Goal: Task Accomplishment & Management: Use online tool/utility

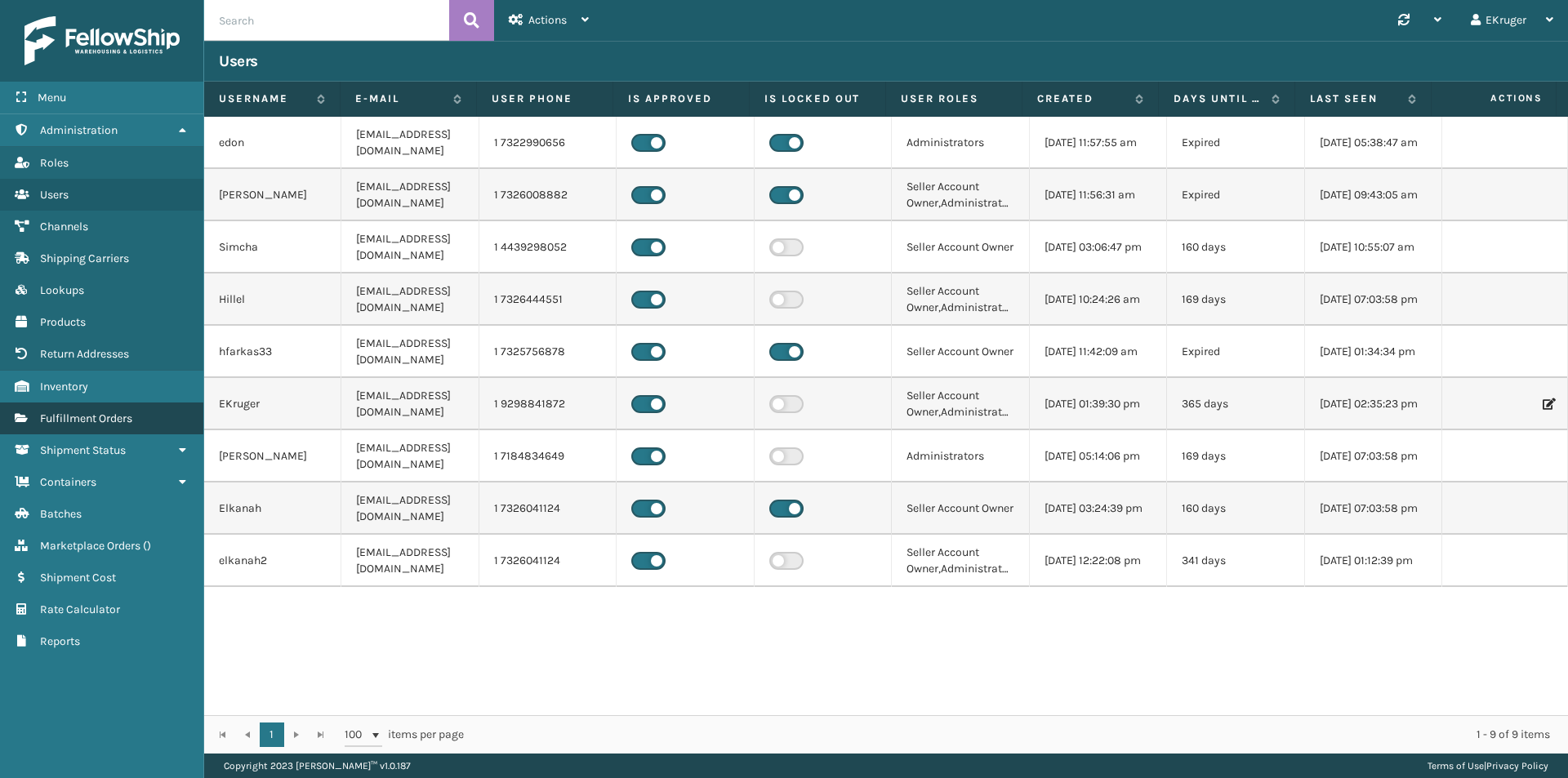
click at [140, 415] on link "Fulfillment Orders" at bounding box center [101, 418] width 203 height 32
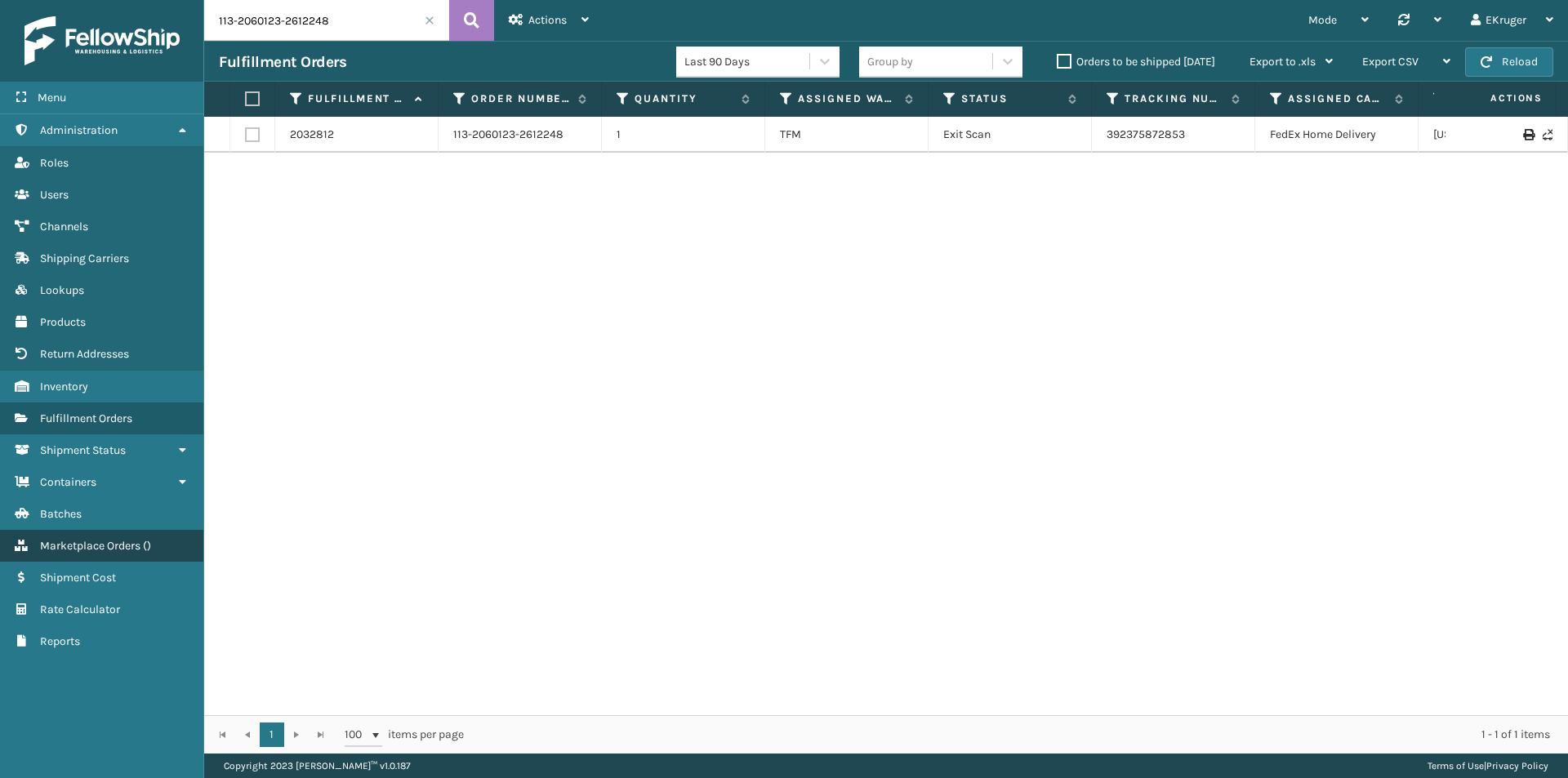
click at [109, 549] on span "Marketplace Orders" at bounding box center [90, 545] width 100 height 14
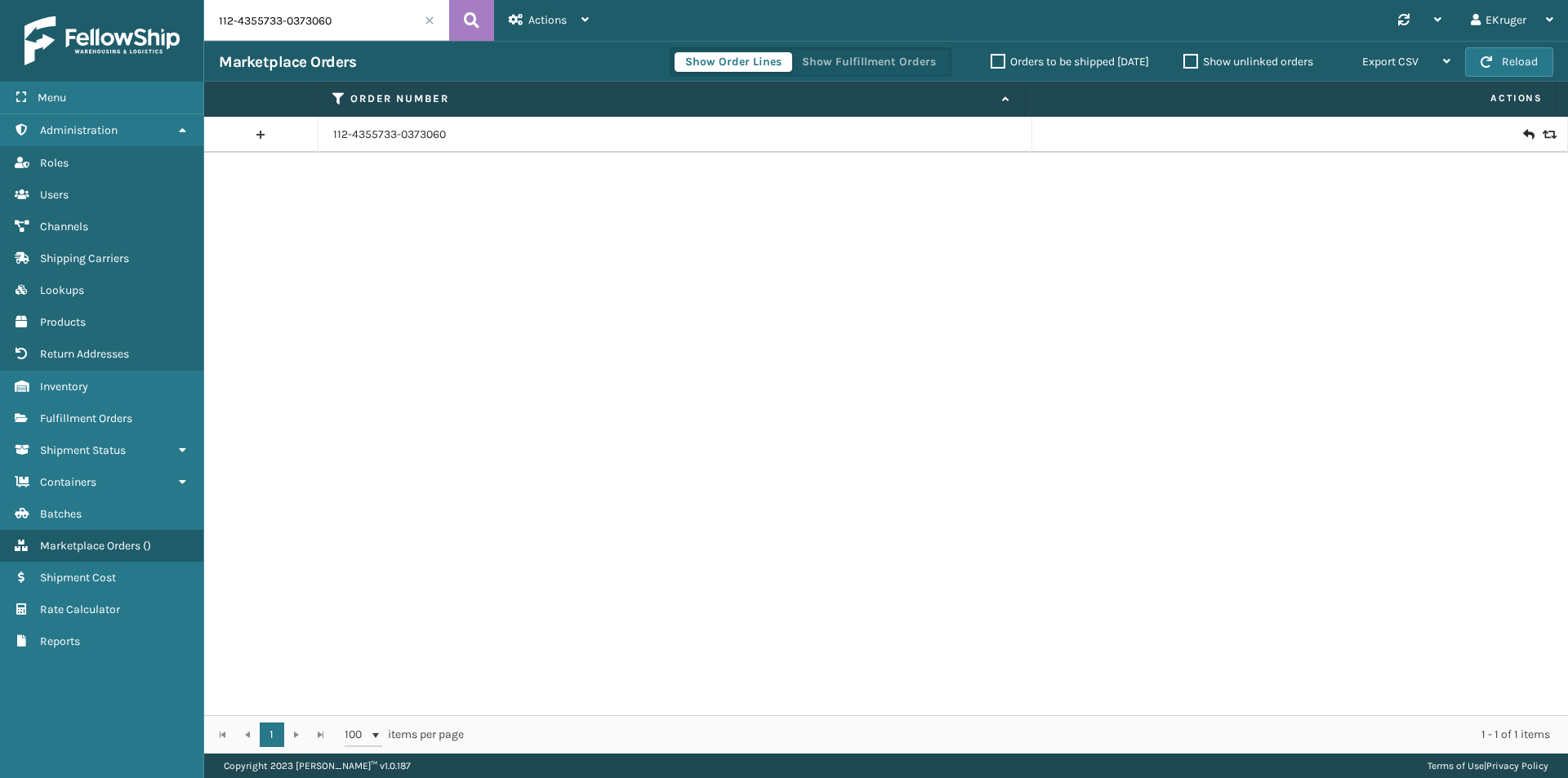
drag, startPoint x: 355, startPoint y: 20, endPoint x: 129, endPoint y: 43, distance: 227.2
click at [129, 0] on div "Menu Administration Roles Users Channels Shipping Carriers Lookups Products Ret…" at bounding box center [784, 0] width 1568 height 0
paste input "8459014-8169841"
type input "112-8459014-8169841"
click at [1507, 136] on div at bounding box center [1300, 134] width 506 height 17
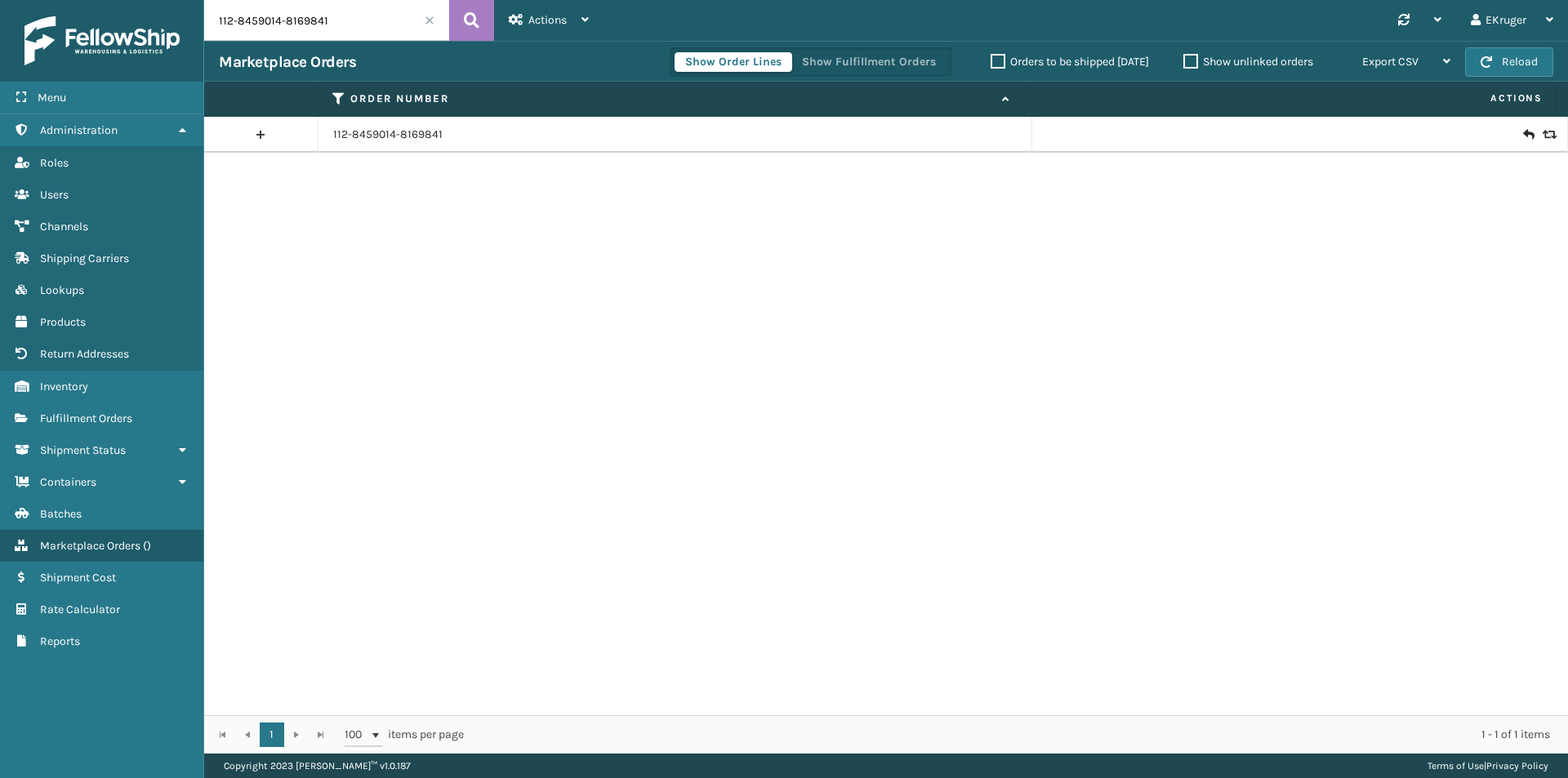
click at [1523, 133] on icon at bounding box center [1527, 134] width 10 height 17
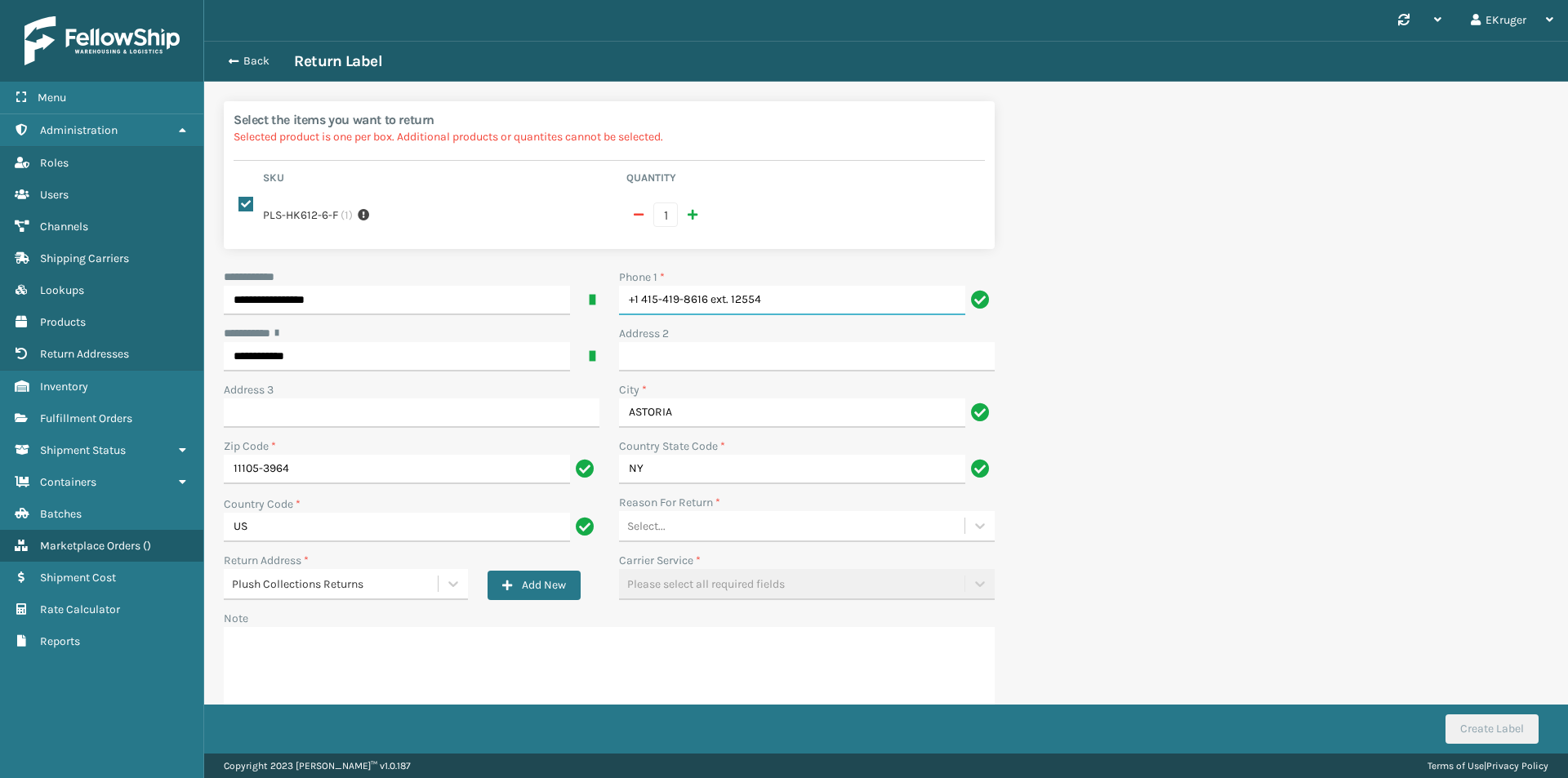
drag, startPoint x: 827, startPoint y: 312, endPoint x: 714, endPoint y: 293, distance: 114.6
click at [714, 293] on input "+1 415-419-8616 ext. 12554" at bounding box center [791, 301] width 346 height 30
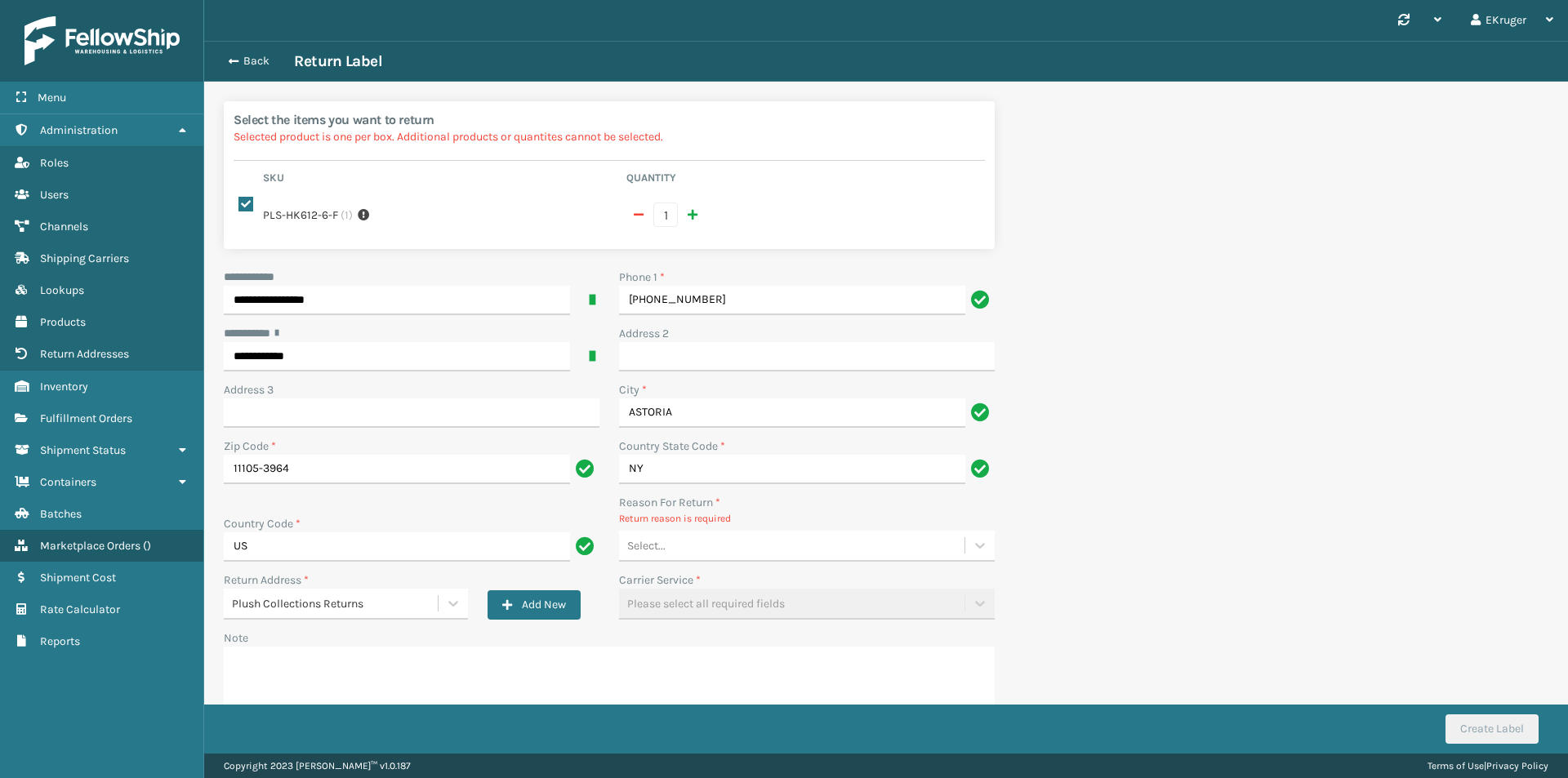
type input "[PHONE_NUMBER]"
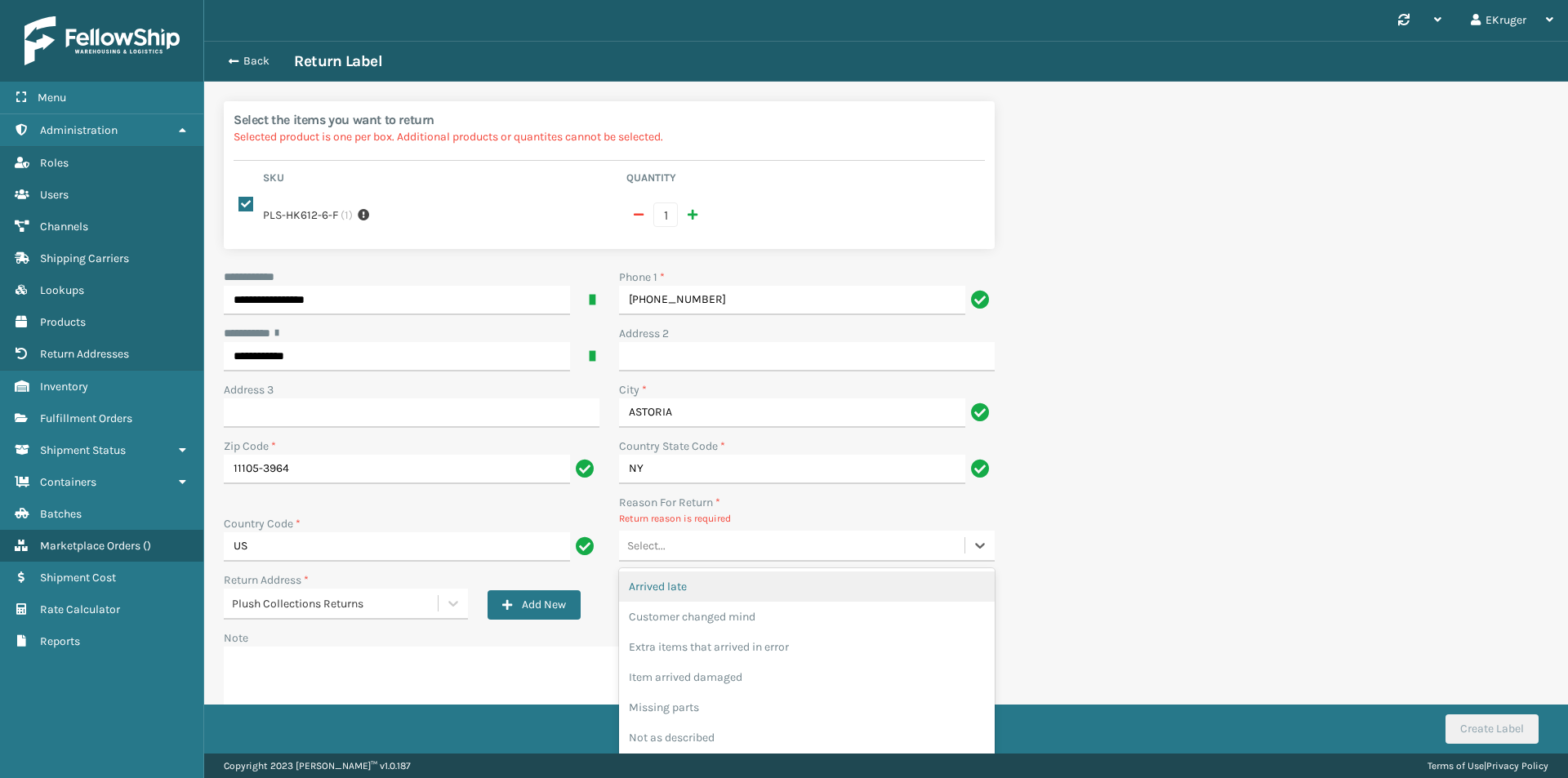
click at [674, 556] on div "Select..." at bounding box center [791, 545] width 345 height 27
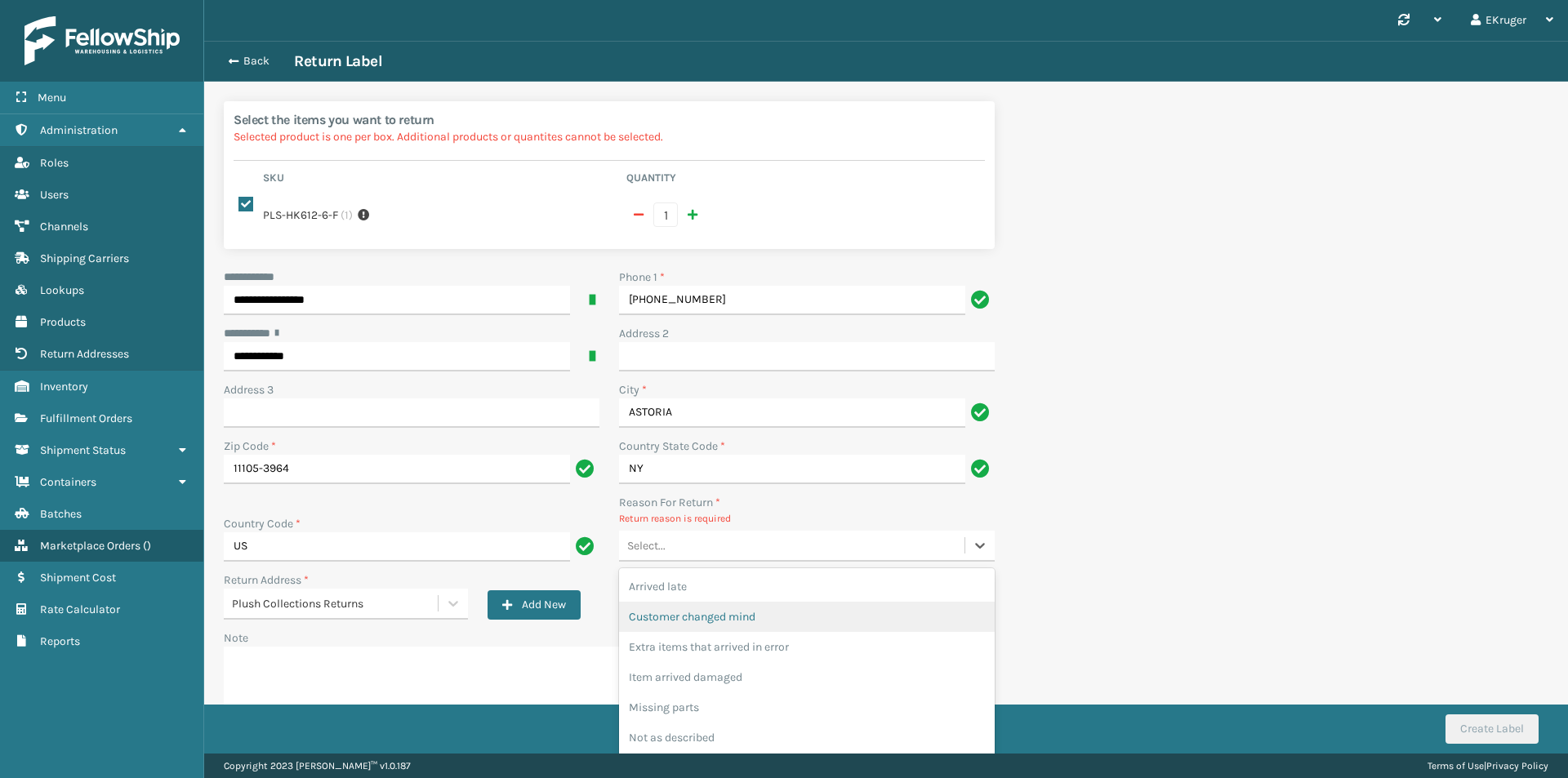
click at [692, 603] on div "Customer changed mind" at bounding box center [806, 616] width 376 height 30
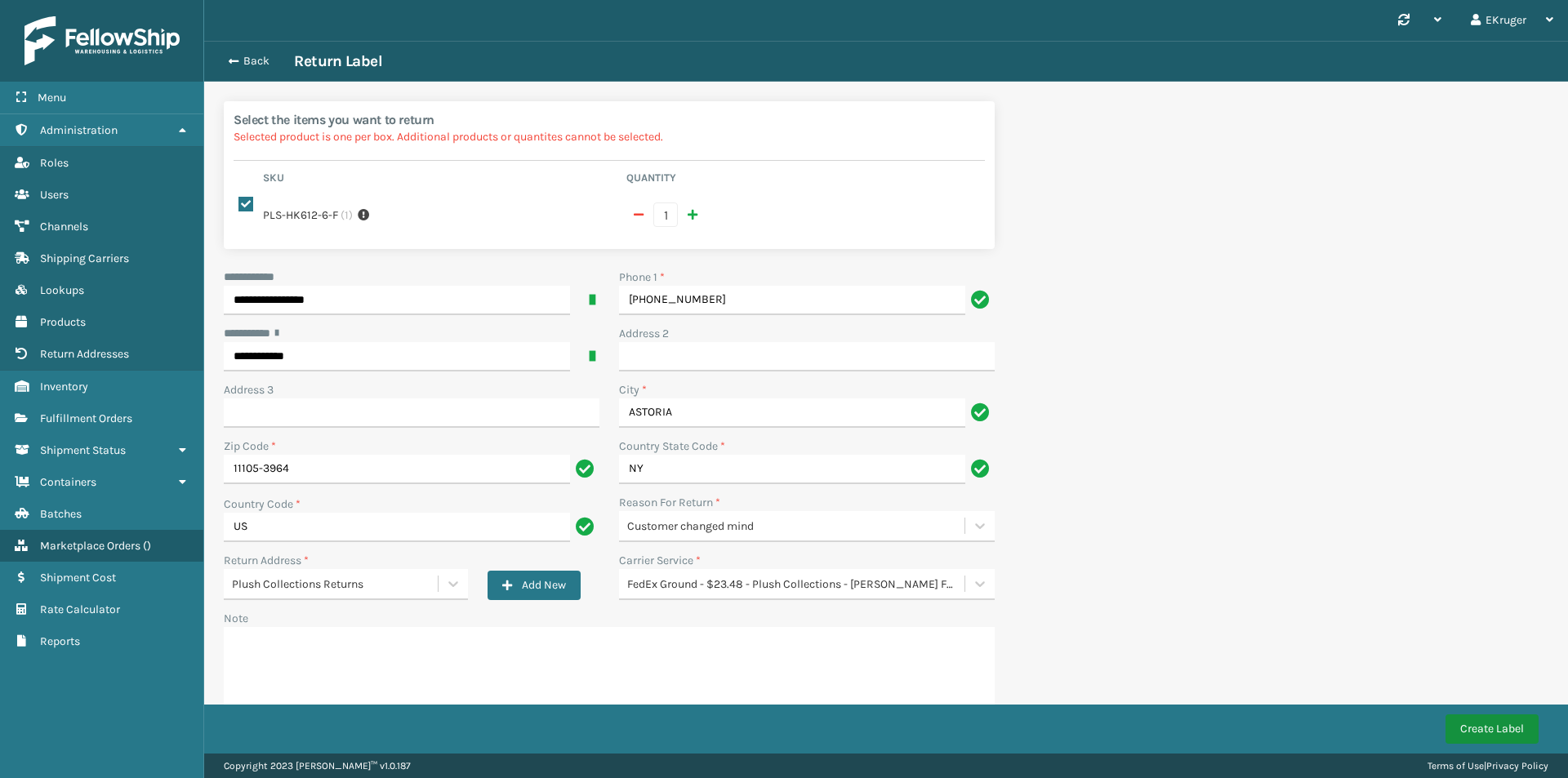
click at [1488, 722] on button "Create Label" at bounding box center [1491, 729] width 93 height 30
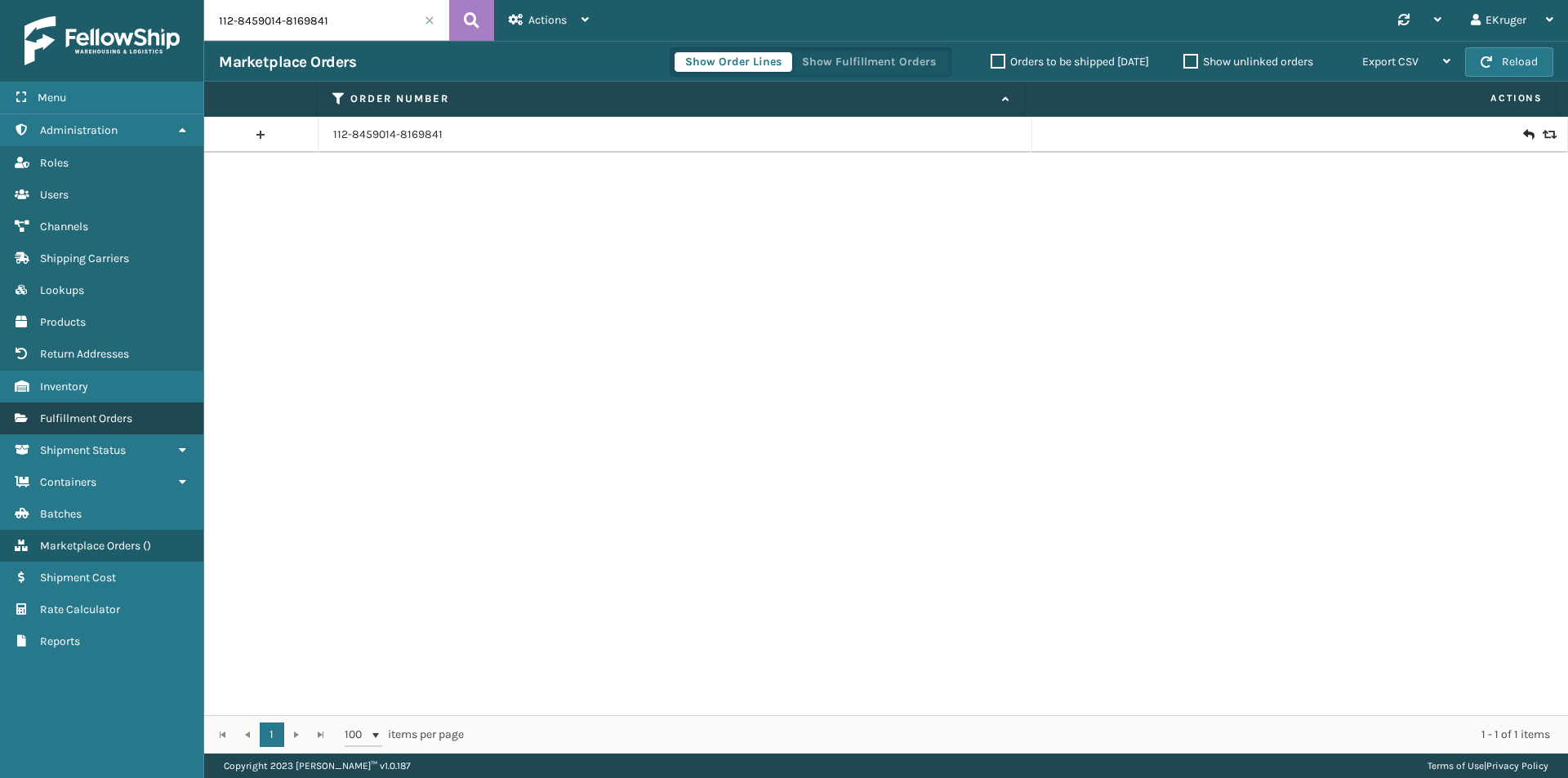
click at [129, 415] on span "Fulfillment Orders" at bounding box center [86, 418] width 92 height 14
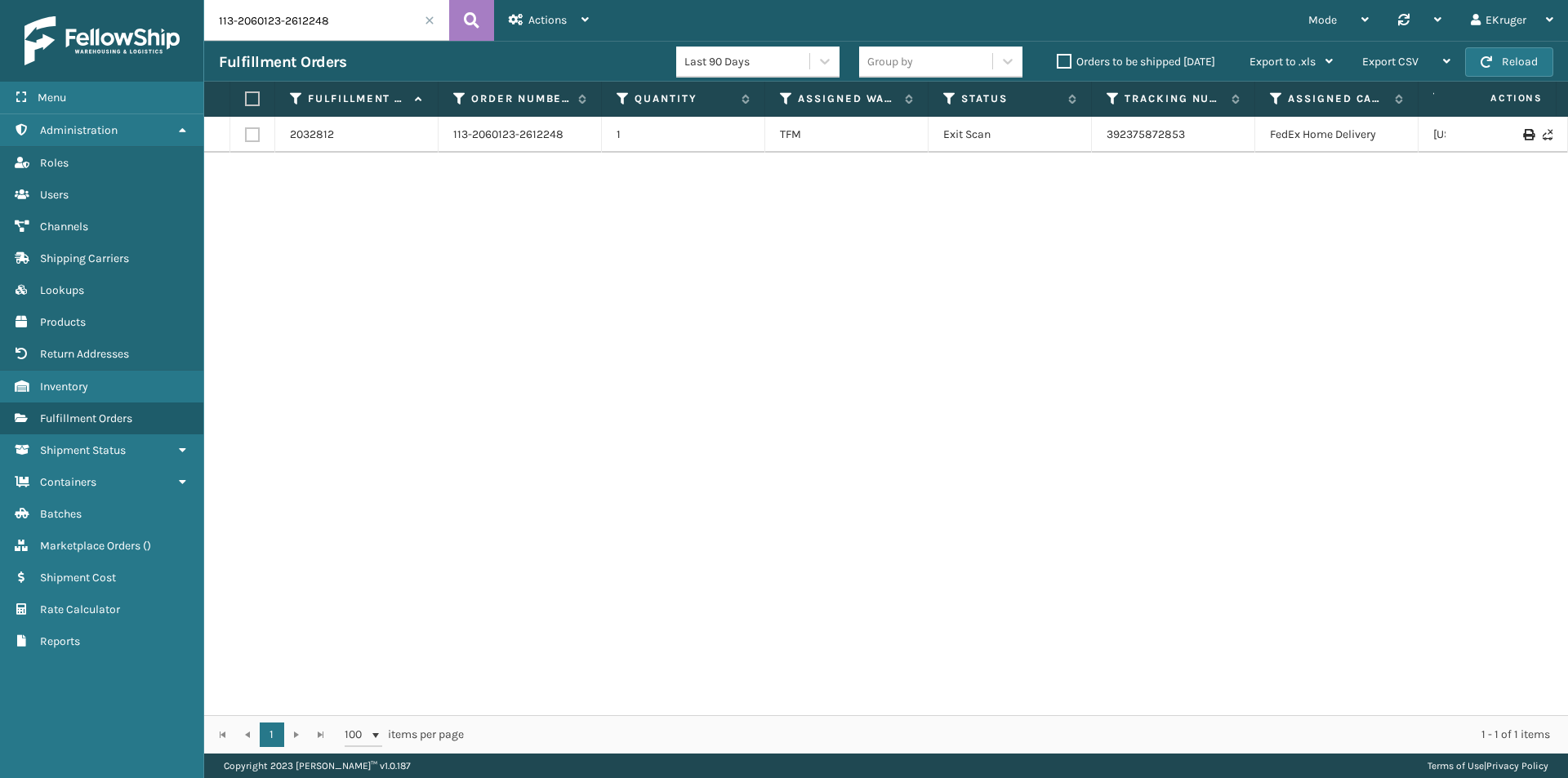
drag, startPoint x: 352, startPoint y: 12, endPoint x: 206, endPoint y: 9, distance: 146.0
click at [206, 9] on input "113-2060123-2612248" at bounding box center [326, 20] width 245 height 41
paste input "1-4562781-0221862"
type input "111-4562781-0221862"
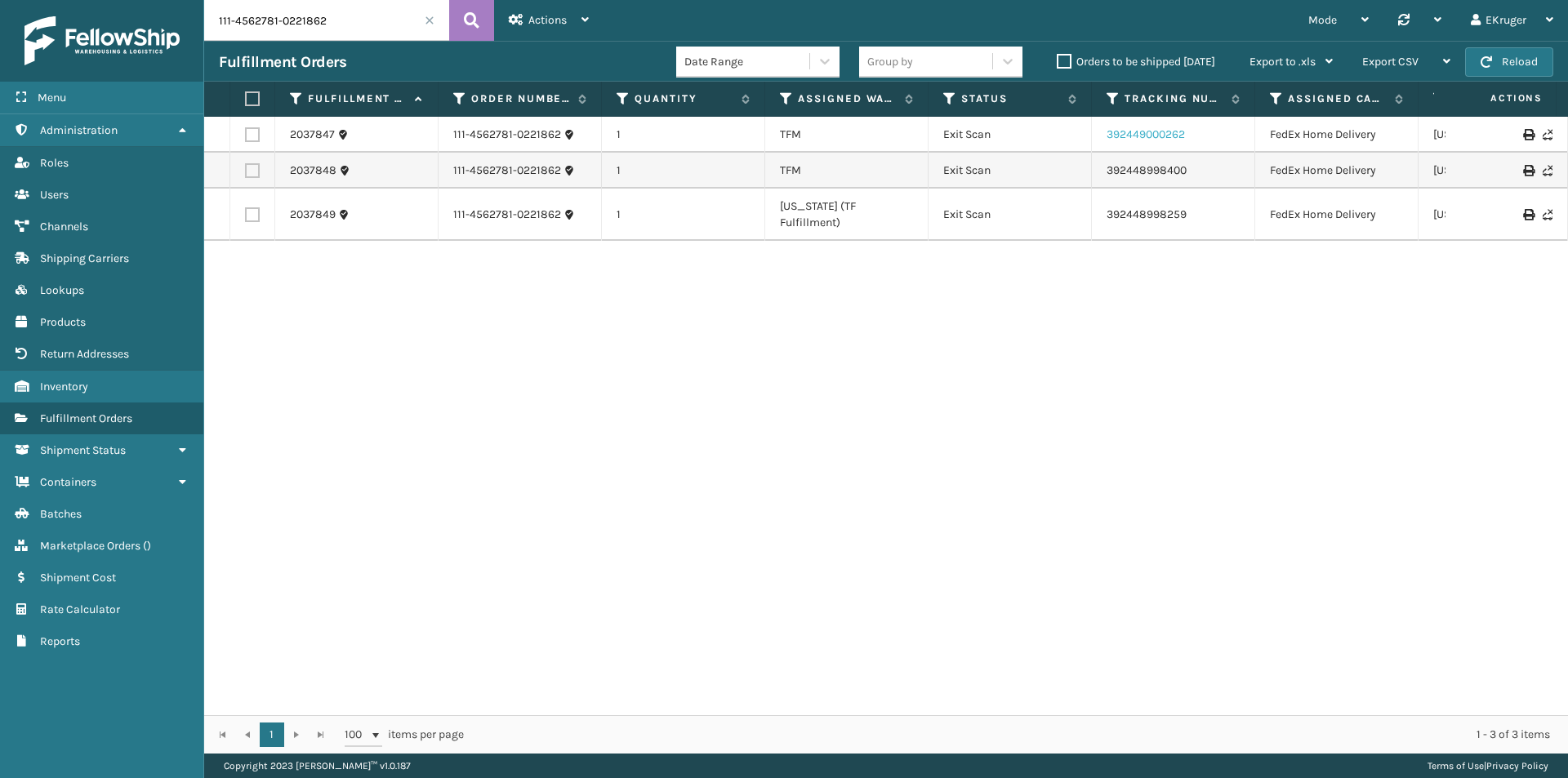
click at [1159, 140] on link "392449000262" at bounding box center [1145, 134] width 78 height 14
click at [1153, 173] on link "392448998400" at bounding box center [1146, 170] width 80 height 14
click at [1147, 207] on link "392448998259" at bounding box center [1146, 214] width 80 height 14
